Goal: Navigation & Orientation: Find specific page/section

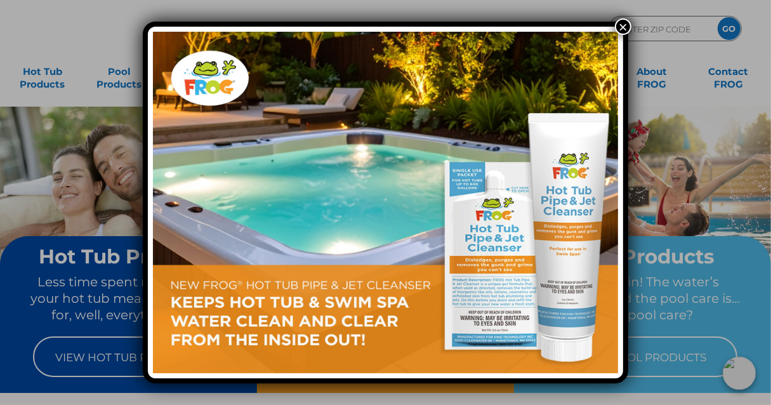
click at [623, 26] on button "×" at bounding box center [623, 26] width 16 height 16
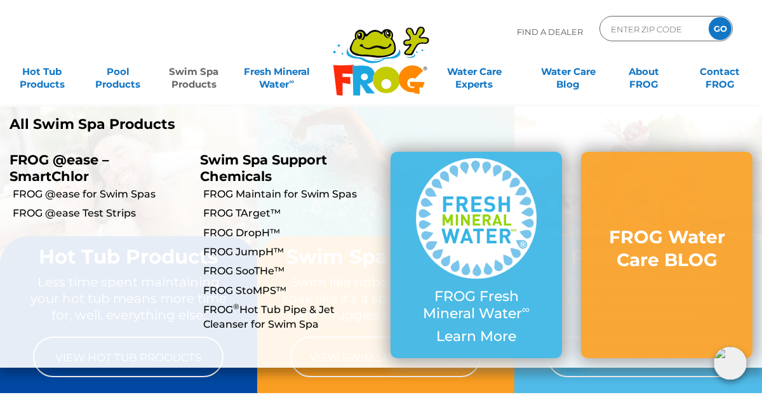
click at [201, 79] on link "Swim Spa Products" at bounding box center [193, 71] width 59 height 25
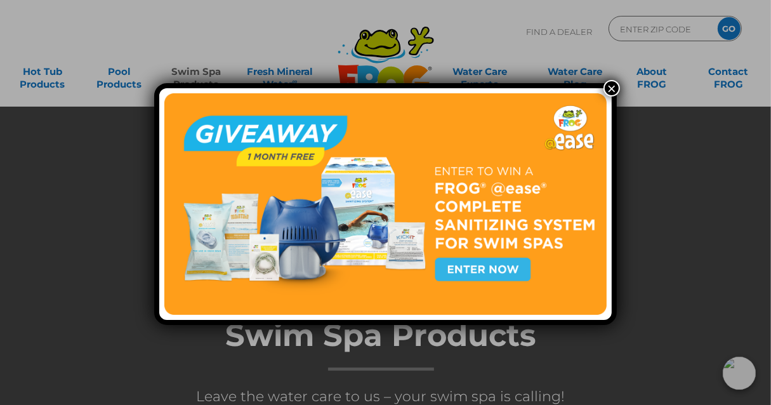
click at [606, 86] on button "×" at bounding box center [611, 88] width 16 height 16
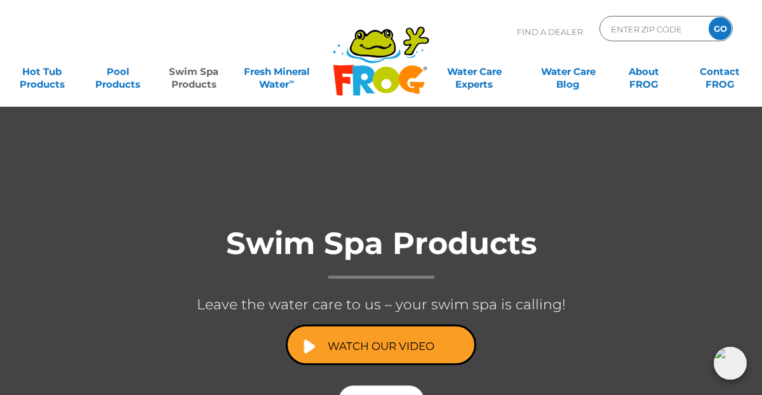
scroll to position [63, 0]
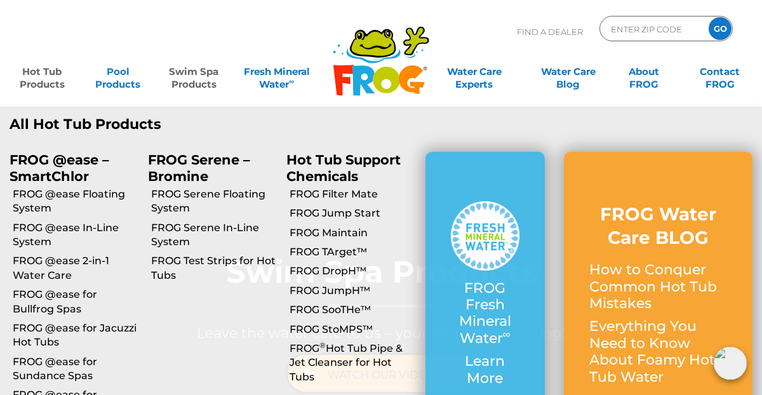
click at [44, 70] on link "Hot Tub Products" at bounding box center [42, 71] width 59 height 25
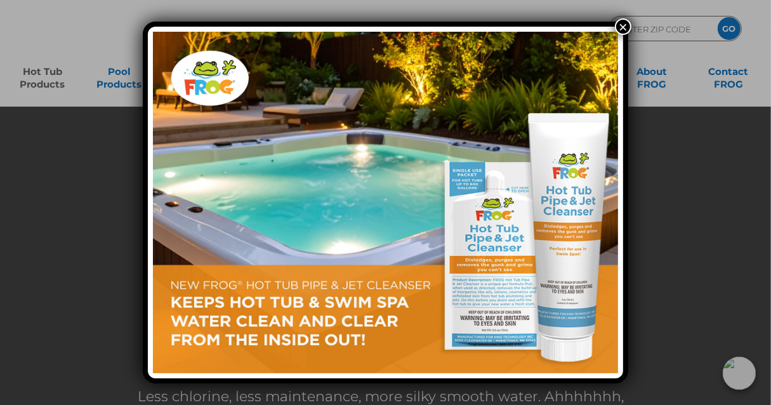
click at [623, 29] on button "×" at bounding box center [623, 26] width 16 height 16
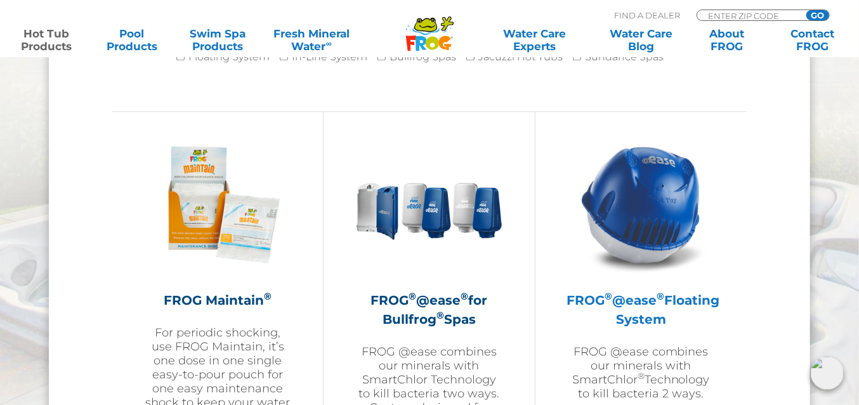
scroll to position [1460, 0]
